Goal: Find specific page/section: Find specific page/section

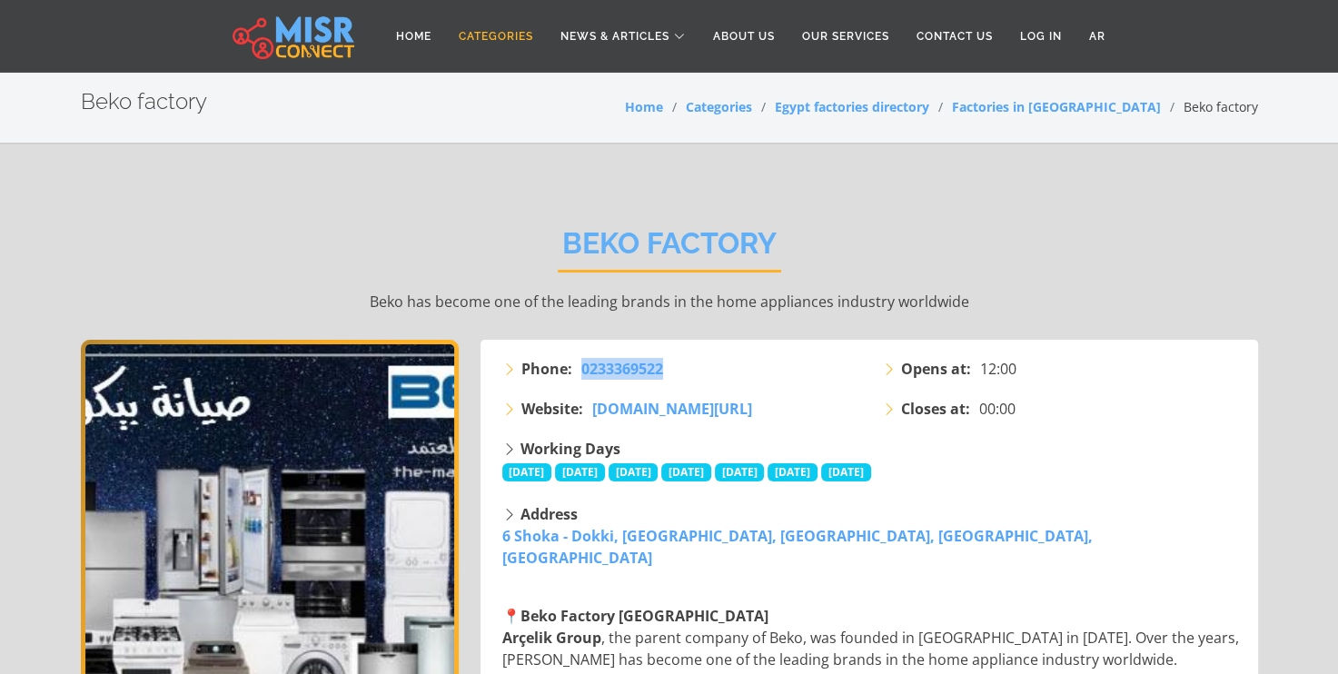
click at [492, 42] on link "Categories" at bounding box center [496, 36] width 102 height 35
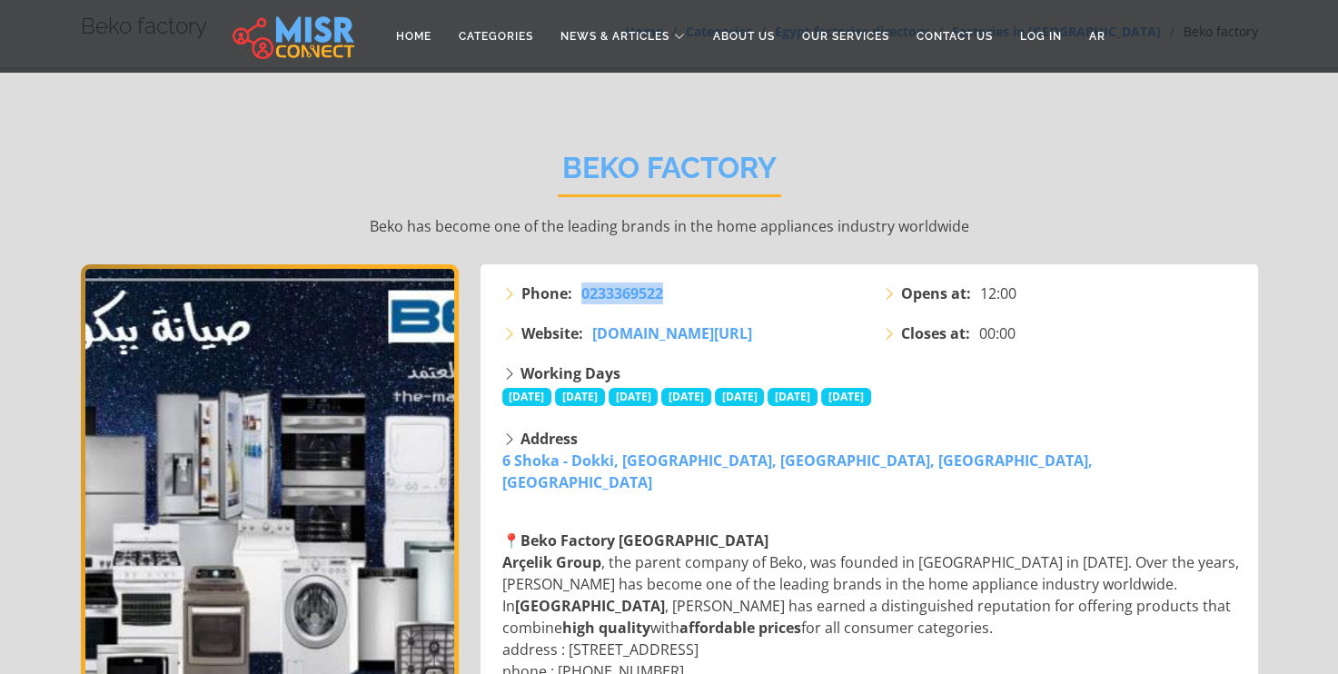
scroll to position [76, 0]
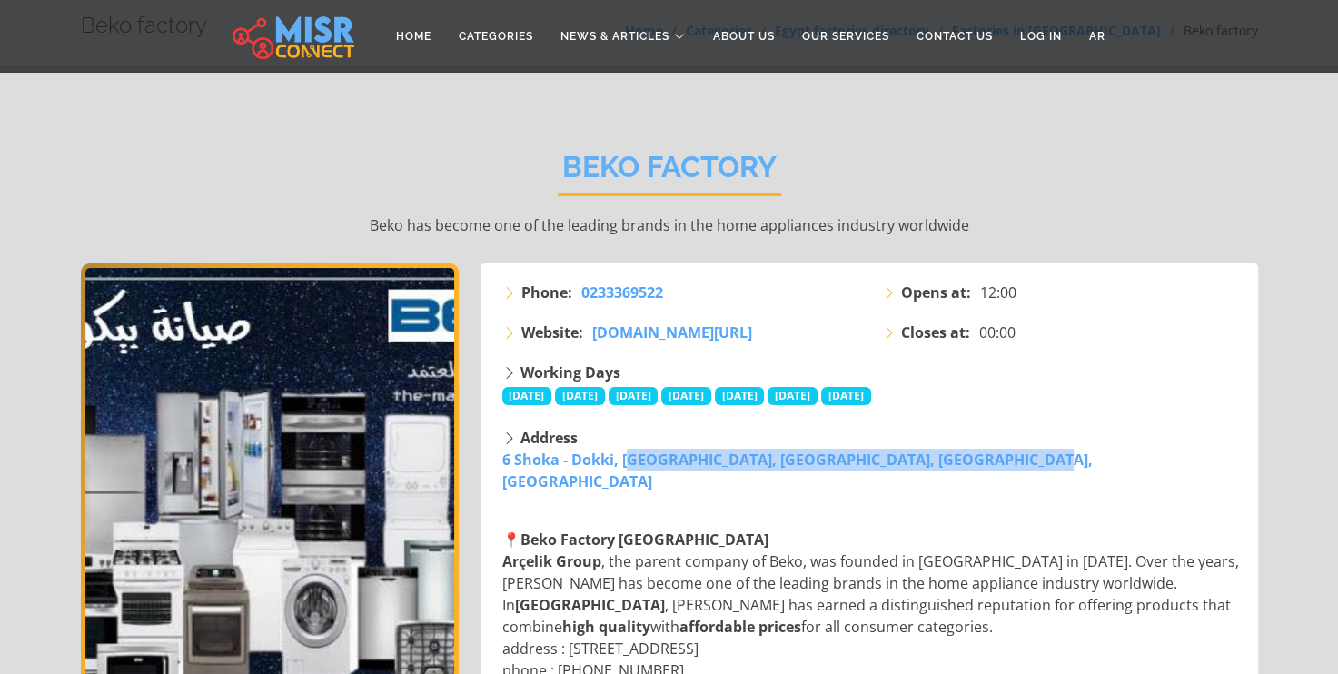
click at [918, 468] on div "Address 6 Shoka - Dokki, Dokki, Giza Governorate, Dokki, Giza" at bounding box center [871, 459] width 738 height 65
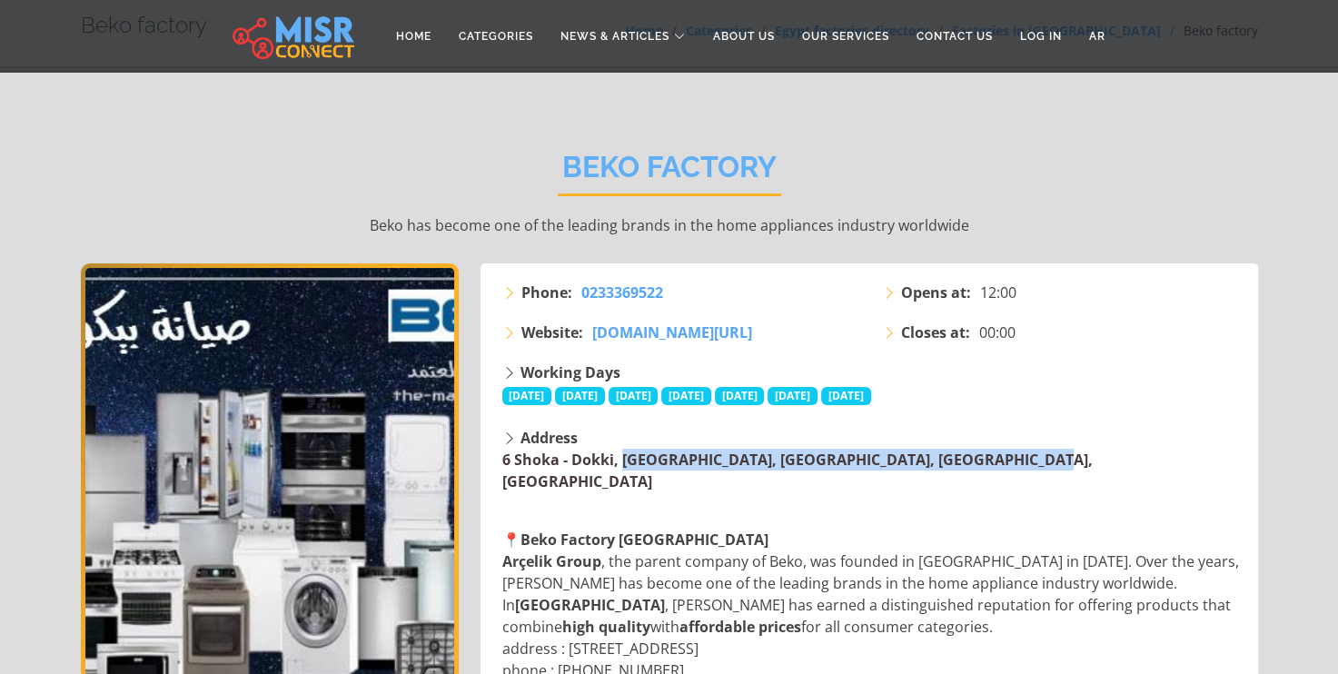
drag, startPoint x: 906, startPoint y: 452, endPoint x: 501, endPoint y: 464, distance: 404.4
click at [502, 464] on div "Address 6 Shoka - Dokki, Dokki, Giza Governorate, Dokki, Giza" at bounding box center [871, 459] width 738 height 65
copy link "6 Shoka - Dokki, Dokki, Giza Governorate, Dokki, Giza"
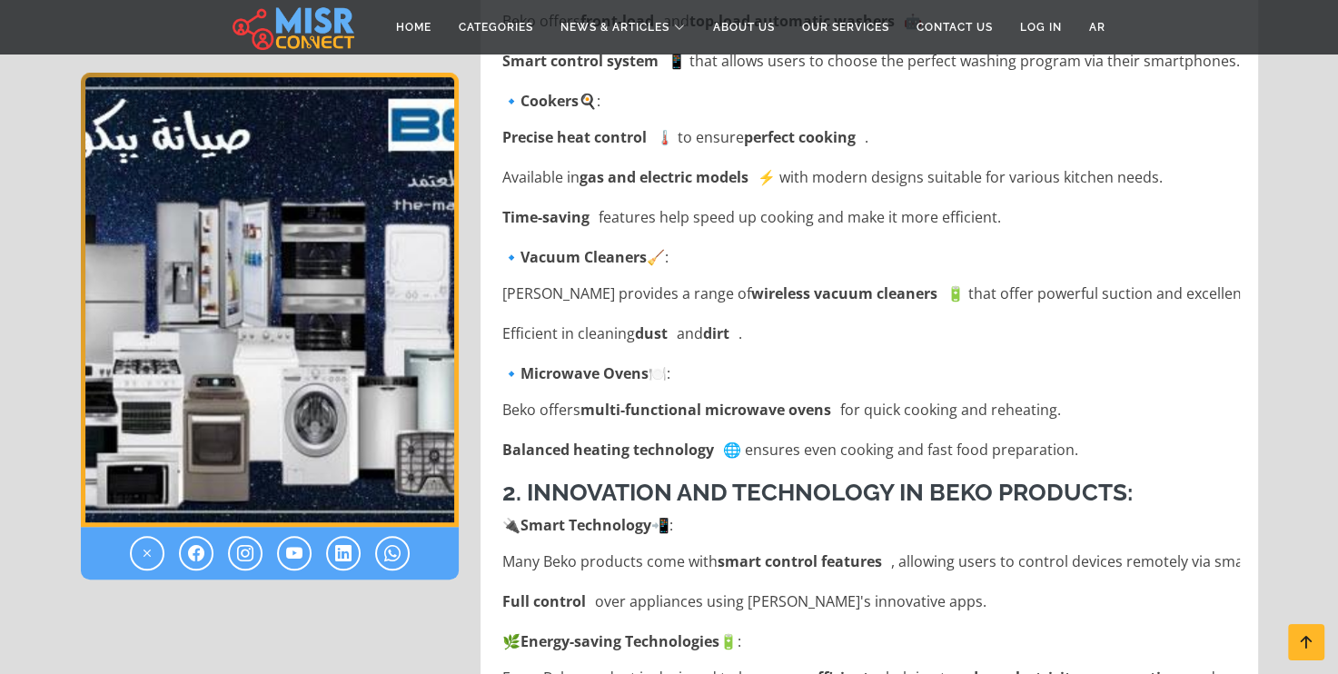
scroll to position [1066, 0]
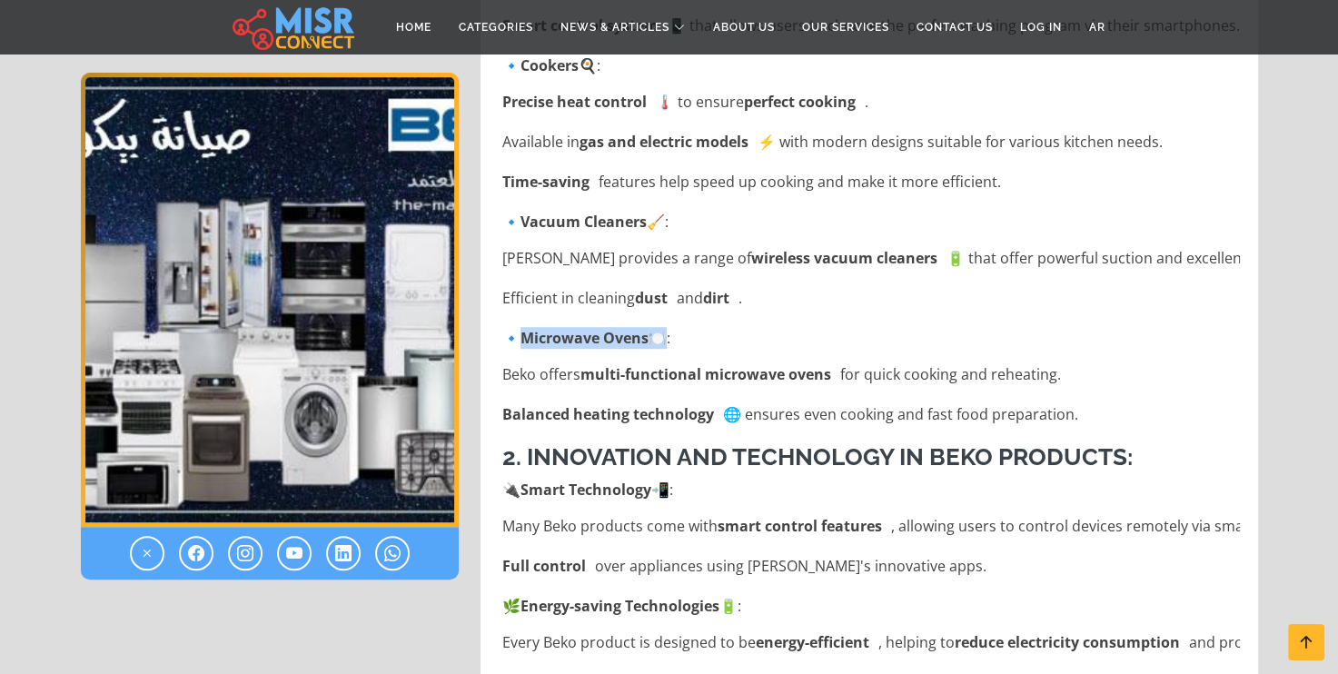
drag, startPoint x: 527, startPoint y: 312, endPoint x: 657, endPoint y: 306, distance: 130.0
click at [657, 327] on p "🔹 Microwave Ovens 🍽️:" at bounding box center [871, 338] width 738 height 22
copy p "Microwave Ovens"
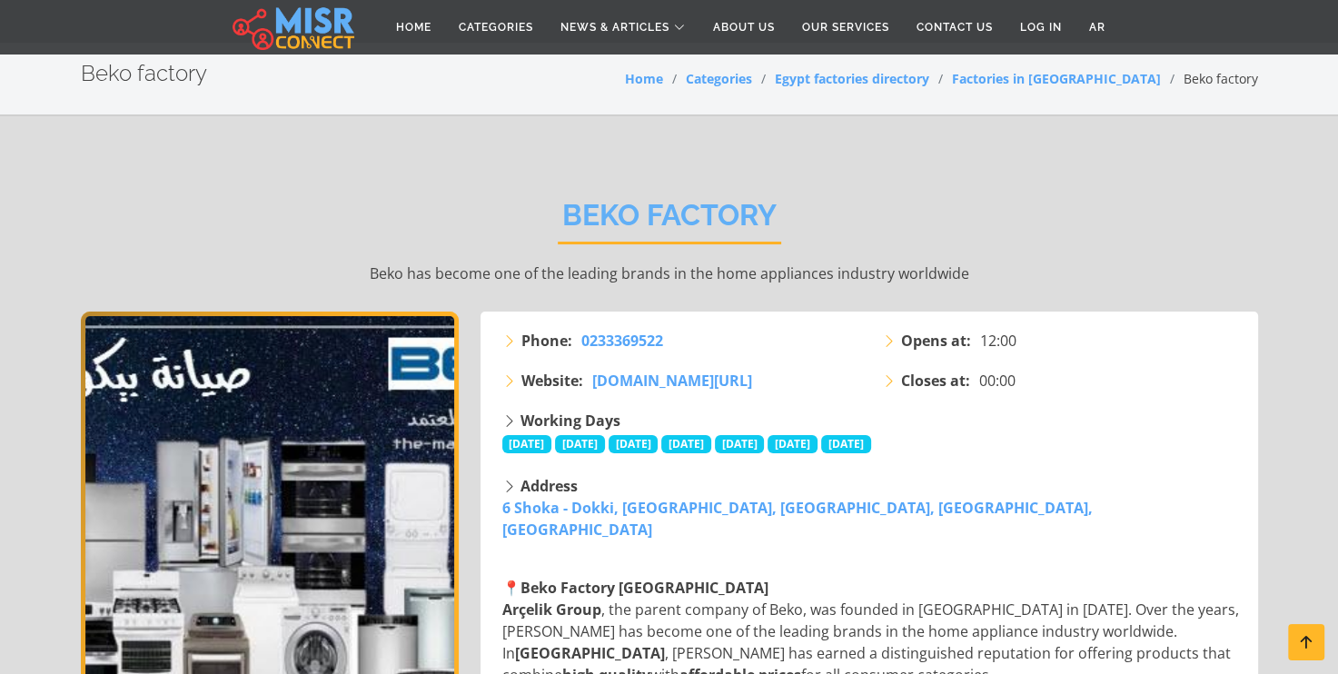
scroll to position [0, 0]
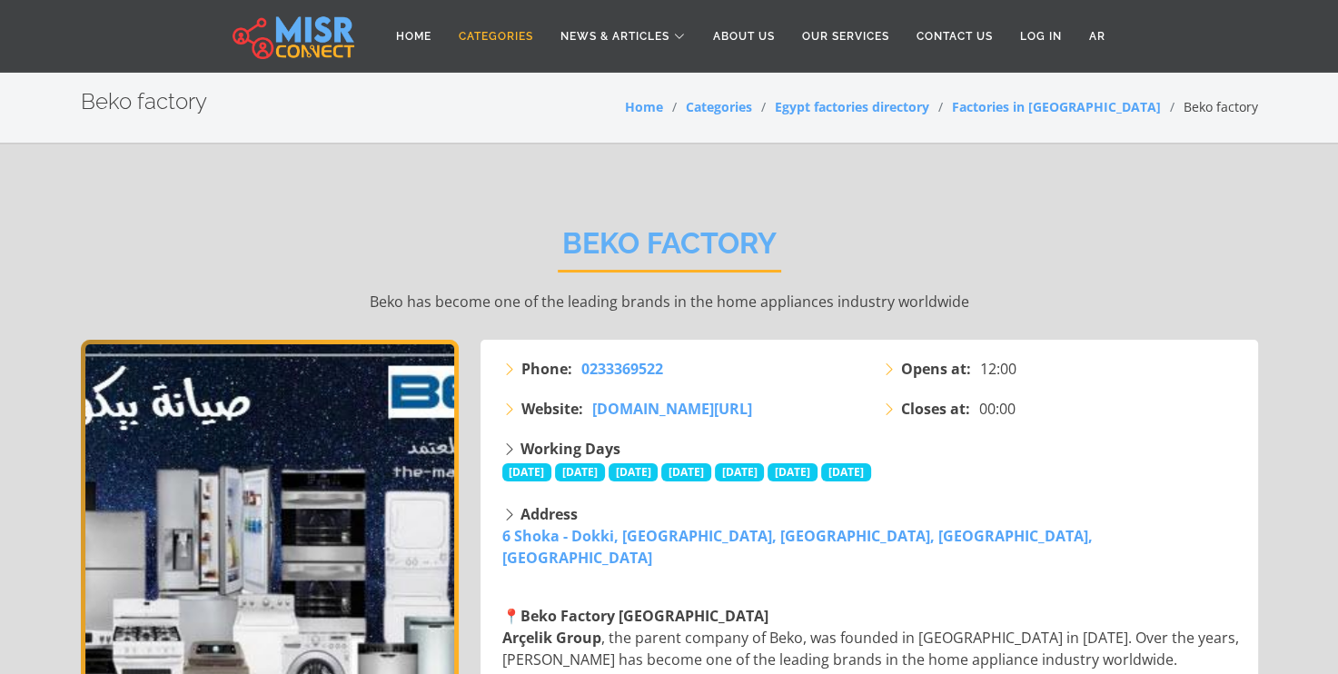
click at [469, 33] on link "Categories" at bounding box center [496, 36] width 102 height 35
